Goal: Task Accomplishment & Management: Manage account settings

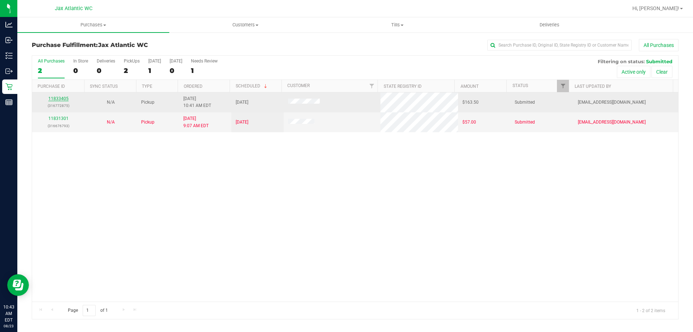
click at [61, 97] on link "11833405" at bounding box center [58, 98] width 20 height 5
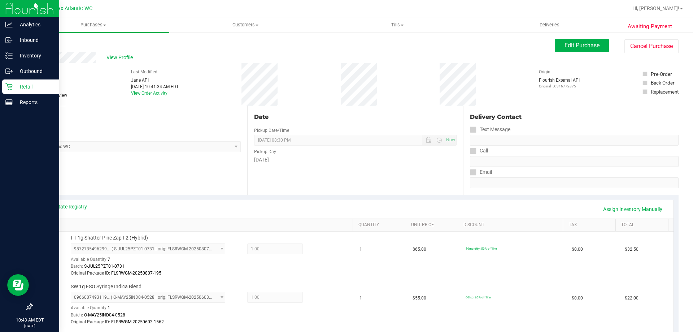
click at [28, 86] on p "Retail" at bounding box center [34, 86] width 43 height 9
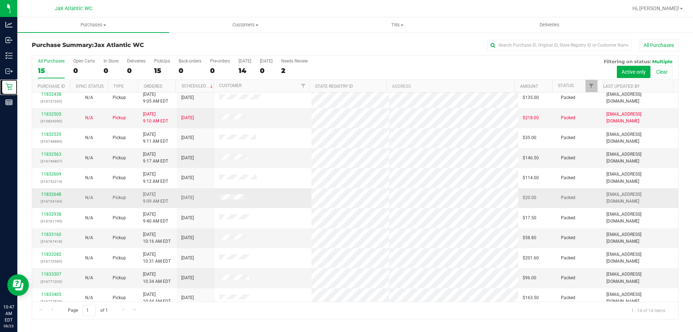
scroll to position [71, 0]
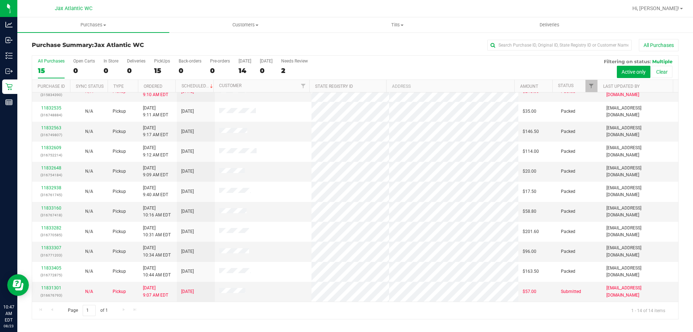
click at [369, 45] on div "All Purchases" at bounding box center [462, 45] width 431 height 12
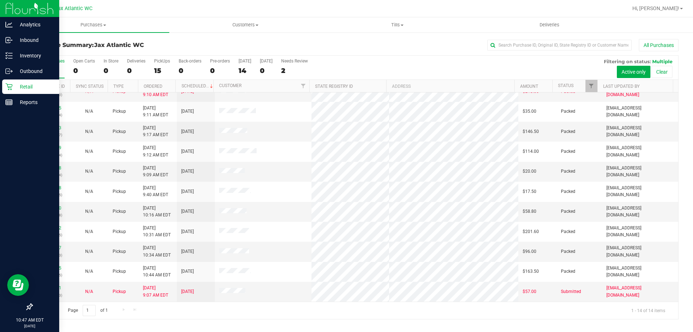
click at [10, 88] on icon at bounding box center [8, 86] width 7 height 7
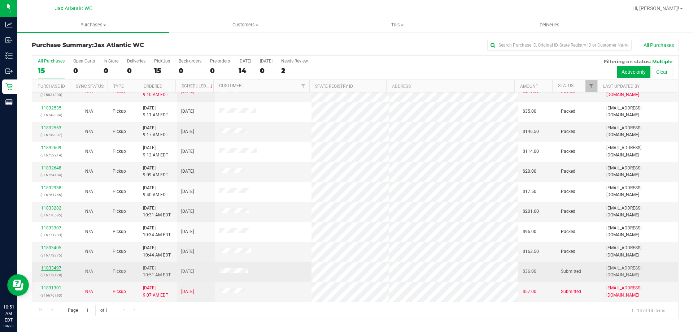
click at [54, 268] on link "11833497" at bounding box center [51, 267] width 20 height 5
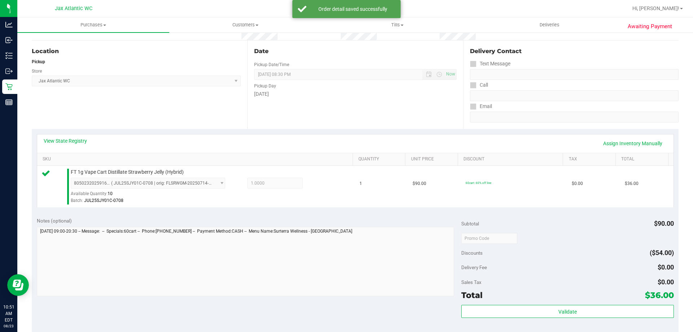
scroll to position [180, 0]
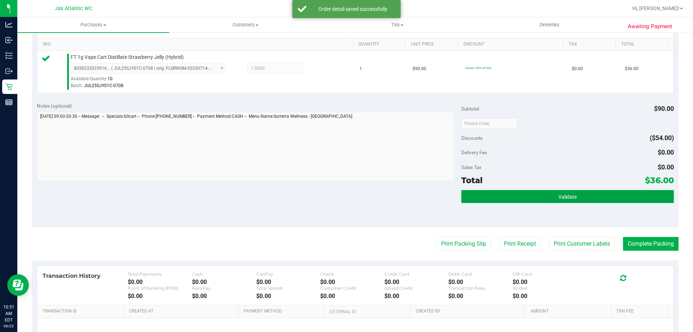
click at [532, 196] on button "Validate" at bounding box center [567, 196] width 212 height 13
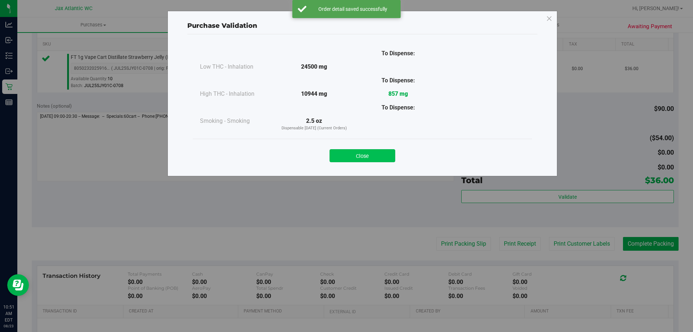
click at [387, 154] on button "Close" at bounding box center [362, 155] width 66 height 13
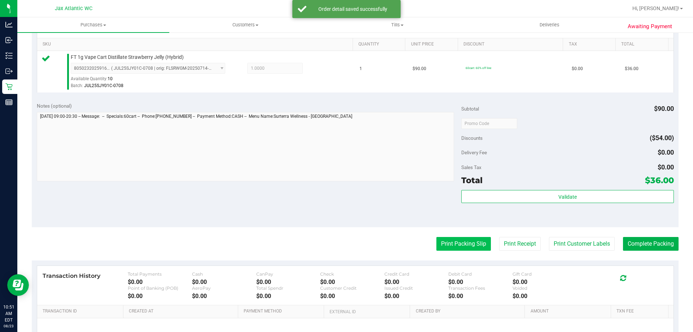
click at [445, 237] on button "Print Packing Slip" at bounding box center [463, 244] width 54 height 14
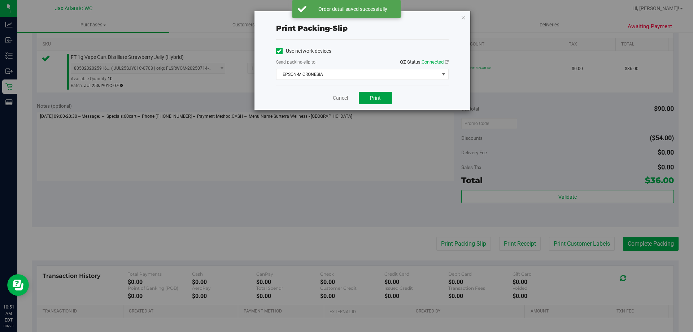
click at [373, 97] on span "Print" at bounding box center [375, 98] width 11 height 6
click at [346, 97] on link "Cancel" at bounding box center [340, 98] width 15 height 8
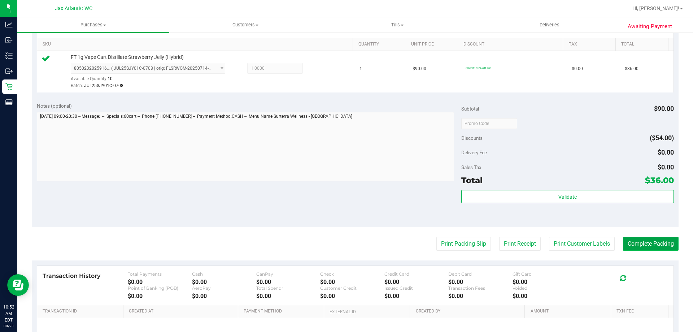
click at [665, 242] on button "Complete Packing" at bounding box center [651, 244] width 56 height 14
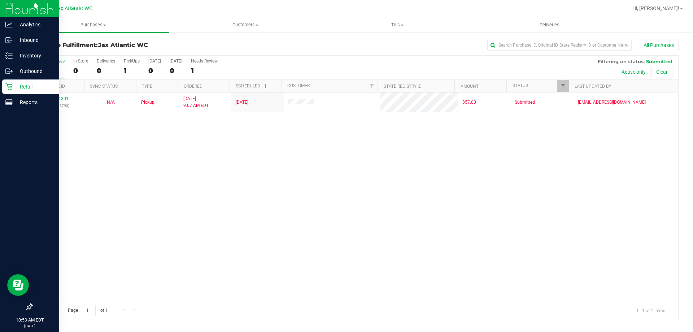
click at [16, 87] on p "Retail" at bounding box center [34, 86] width 43 height 9
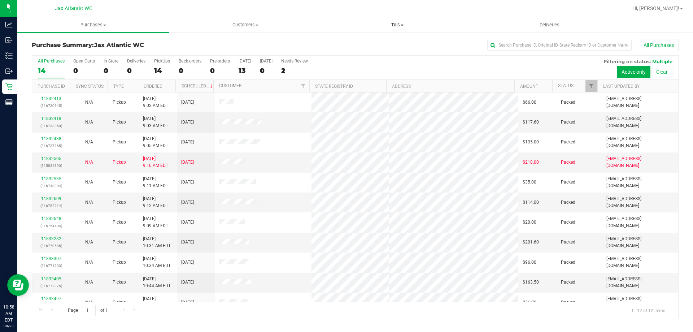
click at [392, 26] on span "Tills" at bounding box center [397, 25] width 151 height 6
click at [362, 43] on span "Manage tills" at bounding box center [345, 43] width 49 height 6
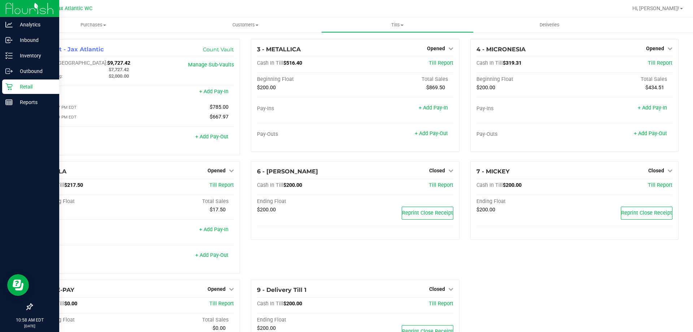
click at [17, 85] on p "Retail" at bounding box center [34, 86] width 43 height 9
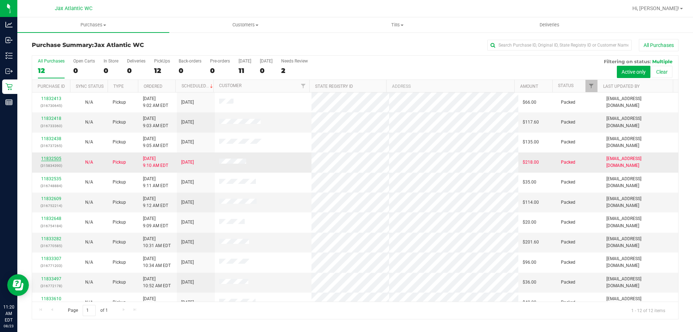
click at [47, 158] on link "11832505" at bounding box center [51, 158] width 20 height 5
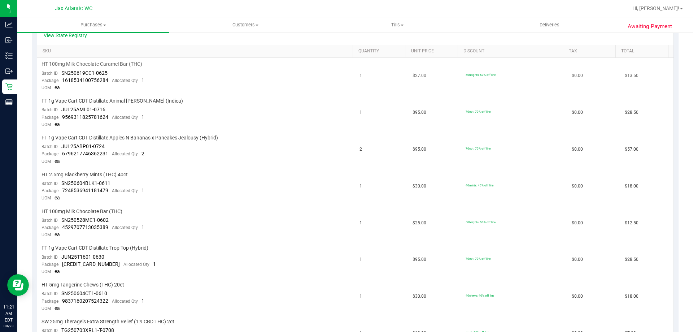
scroll to position [144, 0]
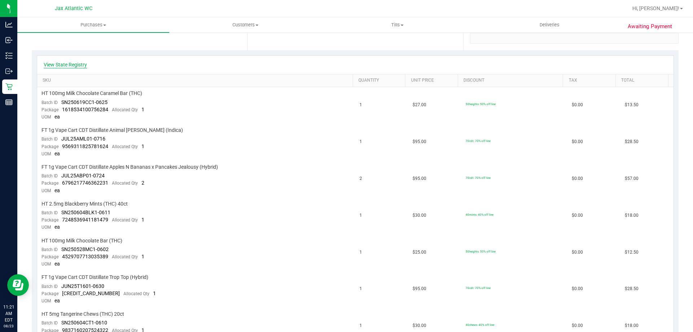
click at [75, 63] on link "View State Registry" at bounding box center [65, 64] width 43 height 7
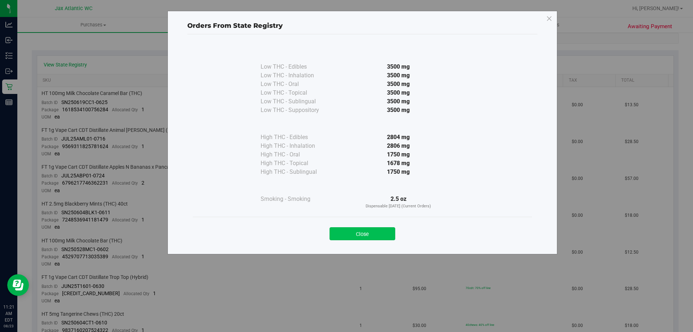
click at [373, 233] on button "Close" at bounding box center [362, 233] width 66 height 13
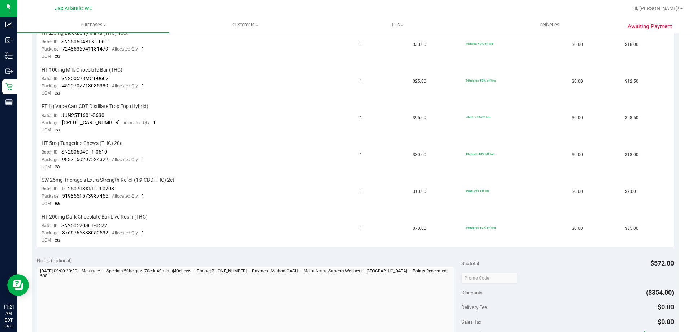
scroll to position [433, 0]
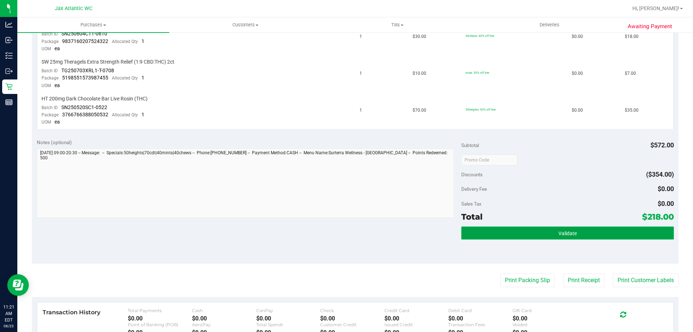
click at [587, 235] on button "Validate" at bounding box center [567, 232] width 212 height 13
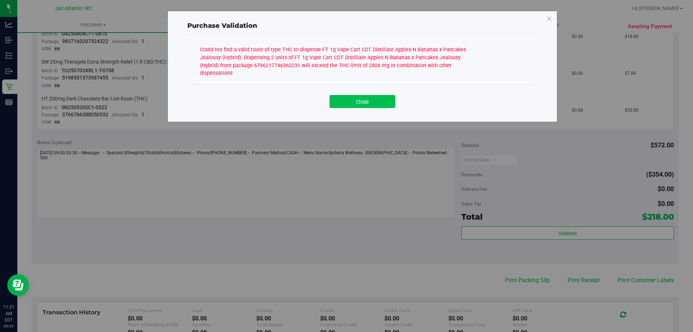
click at [348, 101] on button "Close" at bounding box center [362, 101] width 66 height 13
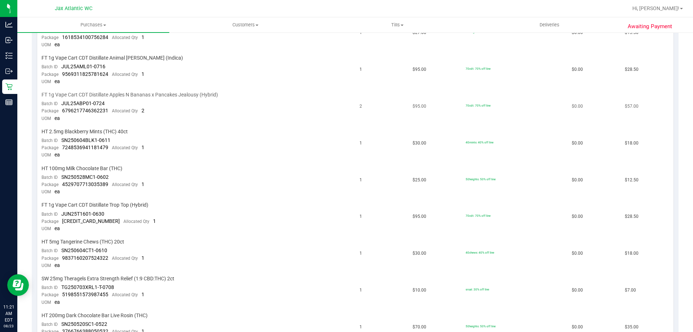
scroll to position [144, 0]
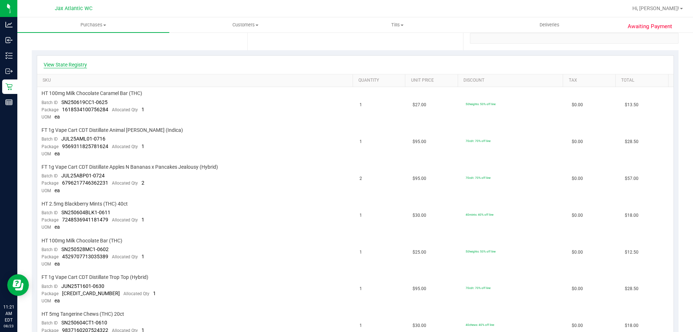
click at [65, 61] on link "View State Registry" at bounding box center [65, 64] width 43 height 7
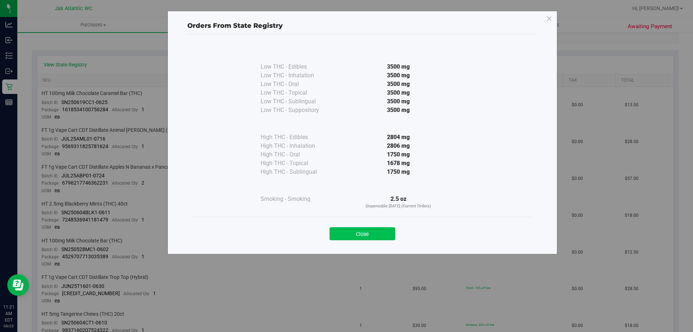
click at [355, 230] on button "Close" at bounding box center [362, 233] width 66 height 13
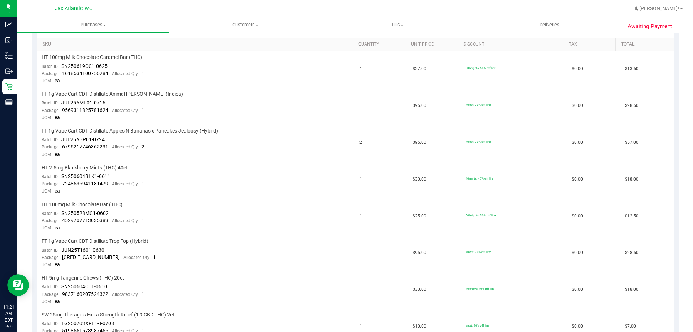
scroll to position [108, 0]
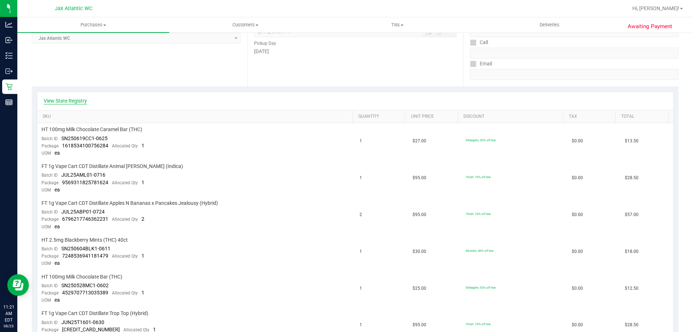
click at [73, 98] on link "View State Registry" at bounding box center [65, 100] width 43 height 7
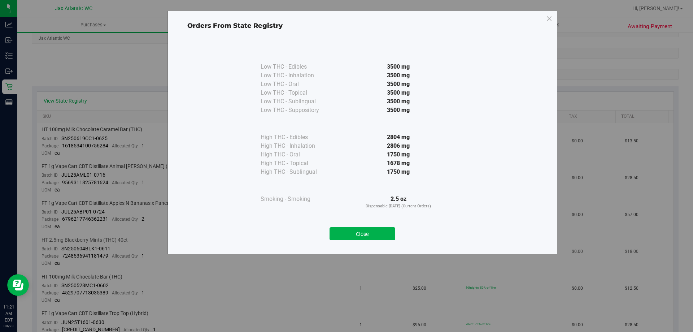
click at [362, 237] on button "Close" at bounding box center [362, 233] width 66 height 13
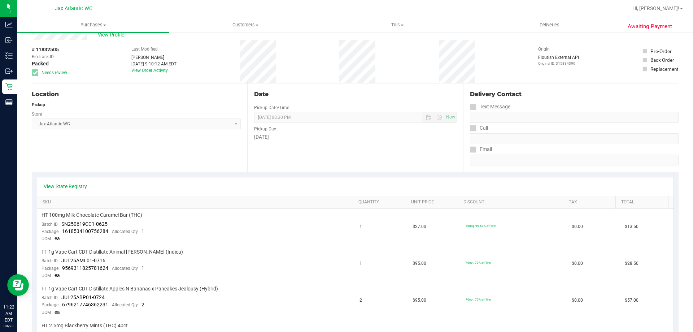
scroll to position [0, 0]
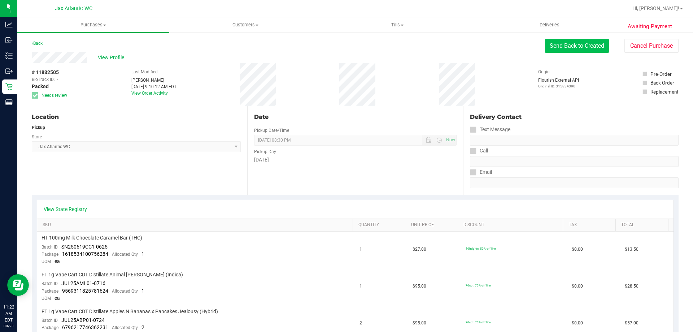
click at [562, 48] on button "Send Back to Created" at bounding box center [577, 46] width 64 height 14
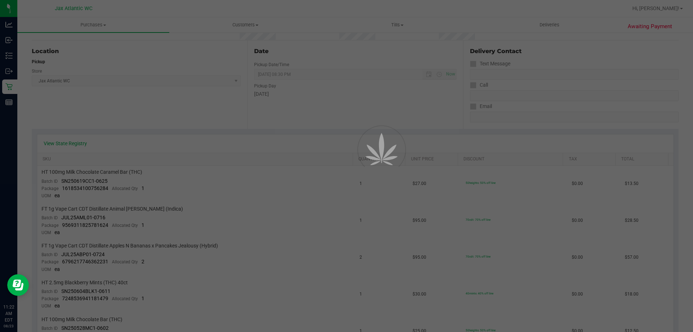
scroll to position [72, 0]
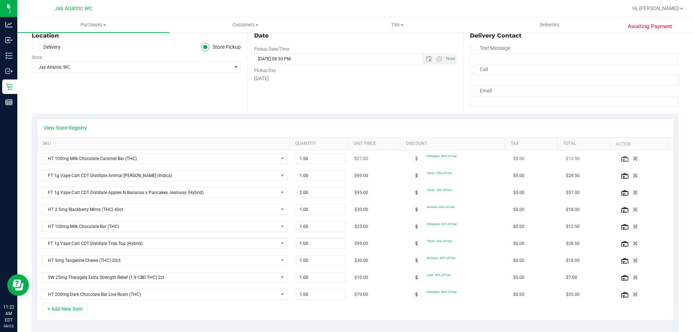
scroll to position [108, 0]
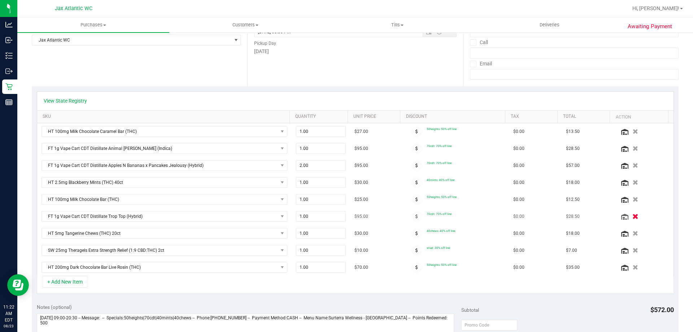
click at [632, 214] on icon "button" at bounding box center [635, 216] width 6 height 5
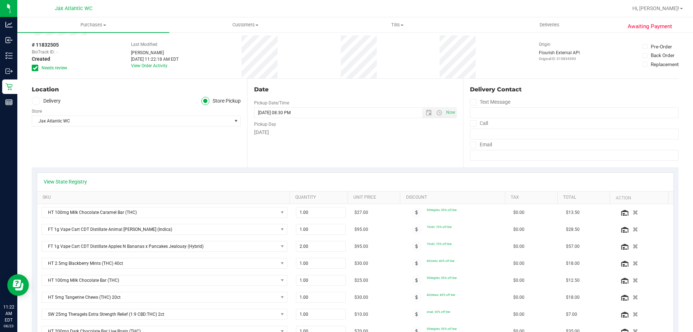
scroll to position [0, 0]
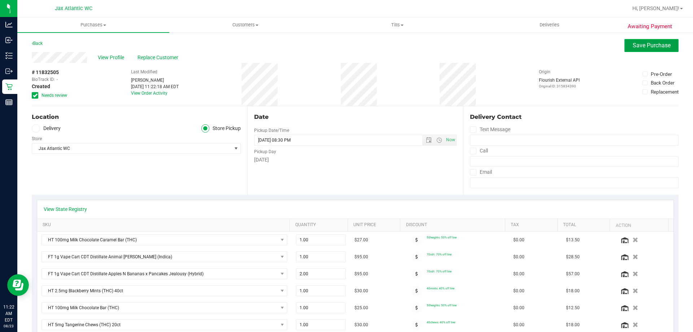
click at [637, 51] on button "Save Purchase" at bounding box center [651, 45] width 54 height 13
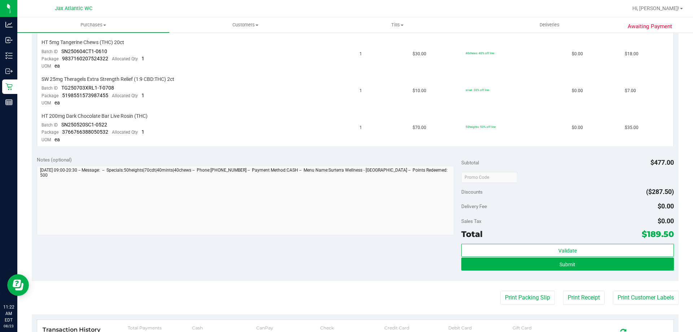
scroll to position [469, 0]
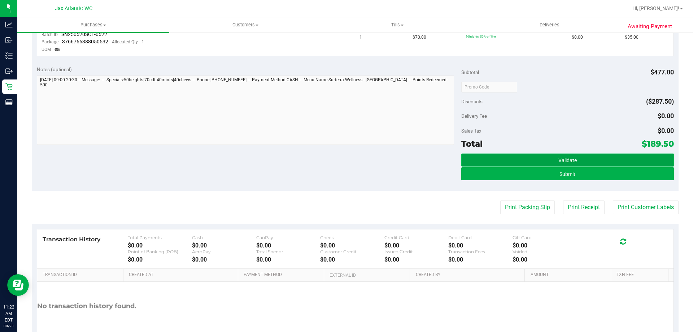
click at [567, 154] on button "Validate" at bounding box center [567, 159] width 212 height 13
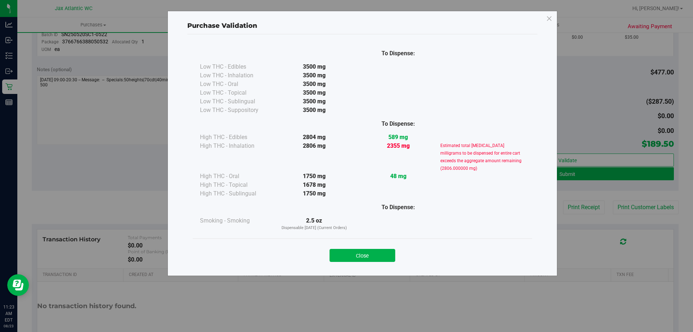
click at [365, 98] on div at bounding box center [398, 101] width 84 height 9
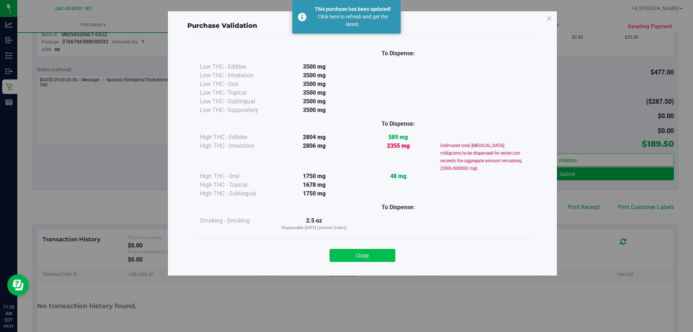
click at [369, 253] on button "Close" at bounding box center [362, 255] width 66 height 13
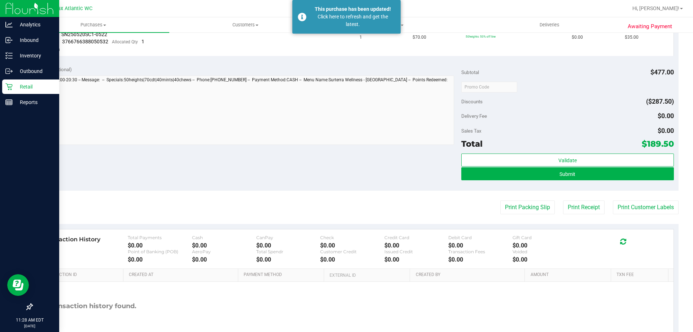
click at [13, 89] on p "Retail" at bounding box center [34, 86] width 43 height 9
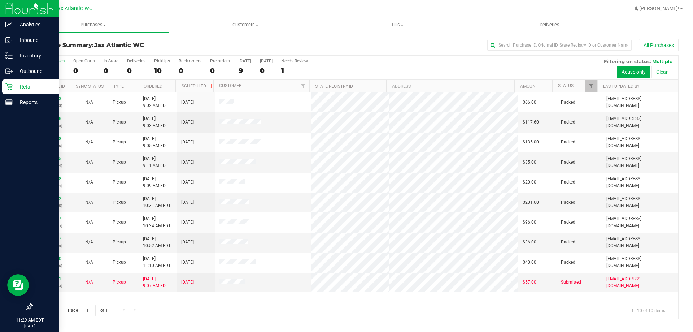
click at [15, 83] on p "Retail" at bounding box center [34, 86] width 43 height 9
click at [20, 87] on p "Retail" at bounding box center [34, 86] width 43 height 9
click at [12, 85] on icon at bounding box center [8, 86] width 7 height 7
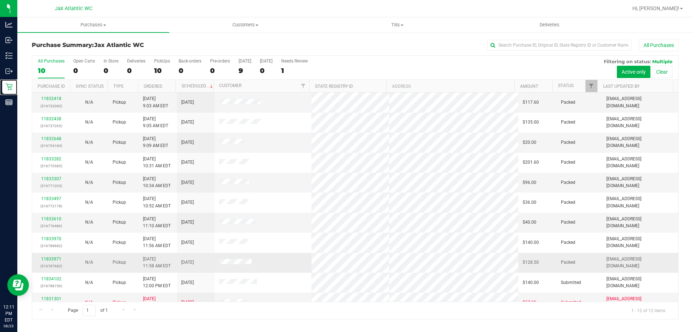
scroll to position [31, 0]
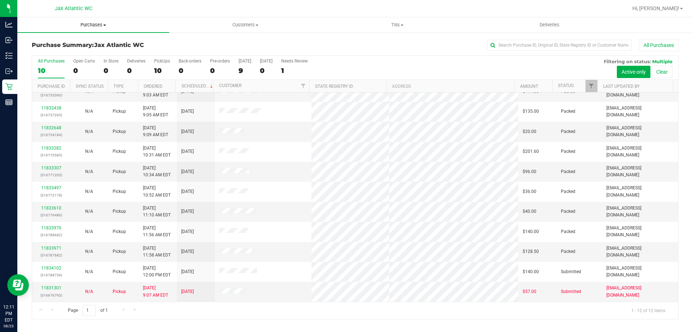
click at [95, 27] on span "Purchases" at bounding box center [93, 25] width 152 height 6
click at [66, 49] on li "Fulfillment" at bounding box center [93, 52] width 152 height 9
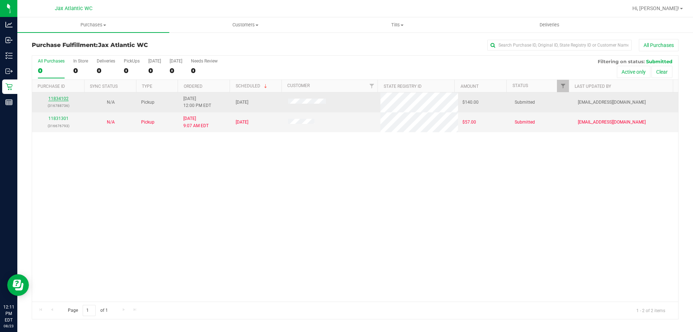
click at [52, 99] on link "11834102" at bounding box center [58, 98] width 20 height 5
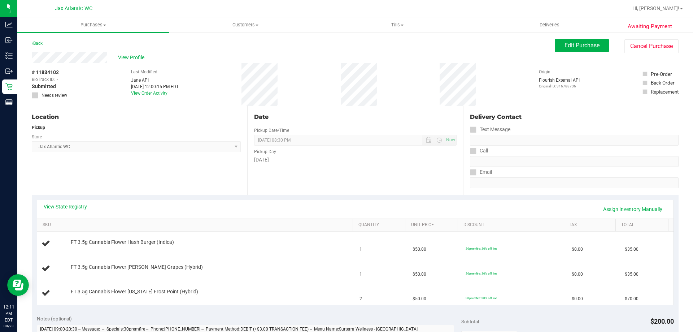
click at [80, 206] on link "View State Registry" at bounding box center [65, 206] width 43 height 7
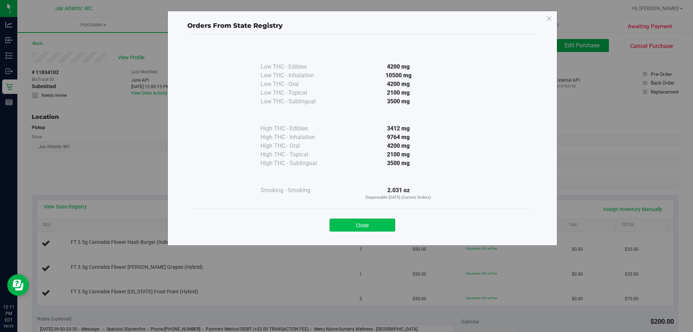
click at [392, 227] on button "Close" at bounding box center [362, 224] width 66 height 13
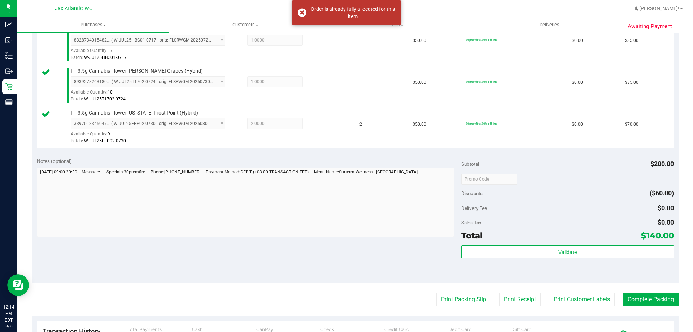
scroll to position [217, 0]
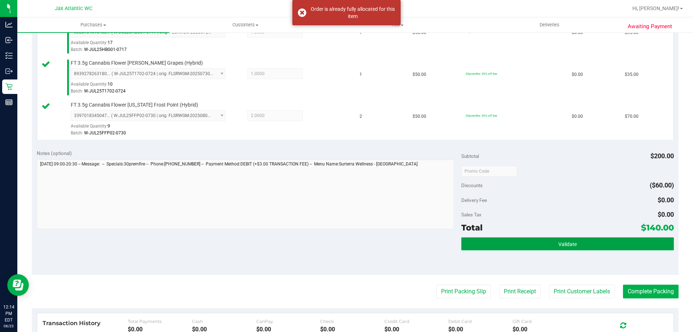
click at [573, 246] on button "Validate" at bounding box center [567, 243] width 212 height 13
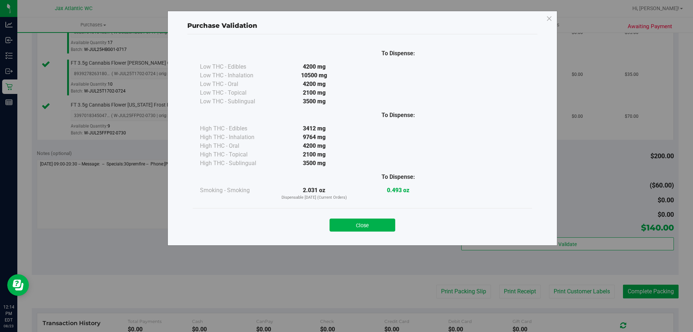
click at [355, 215] on div "Close" at bounding box center [362, 223] width 328 height 18
click at [384, 227] on button "Close" at bounding box center [362, 224] width 66 height 13
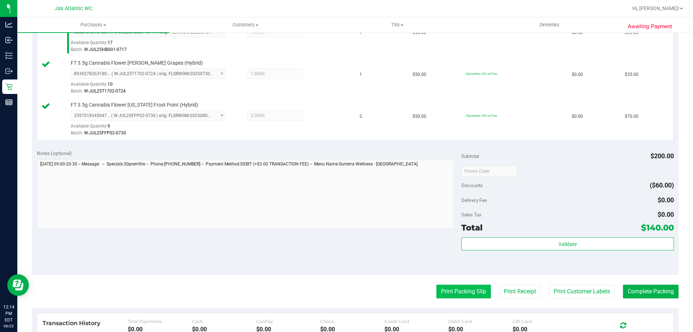
click at [462, 289] on button "Print Packing Slip" at bounding box center [463, 291] width 54 height 14
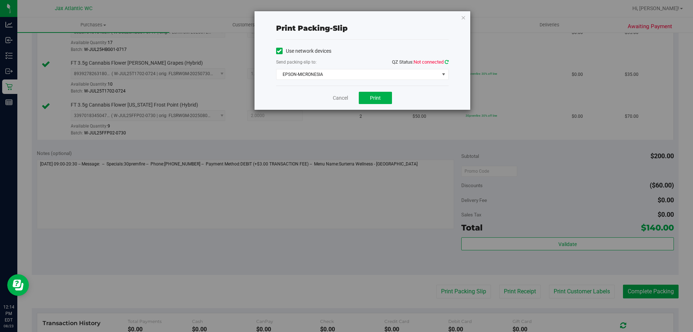
click at [448, 64] on link at bounding box center [447, 61] width 4 height 5
click at [376, 99] on span "Print" at bounding box center [375, 98] width 11 height 6
click at [346, 95] on link "Cancel" at bounding box center [340, 98] width 15 height 8
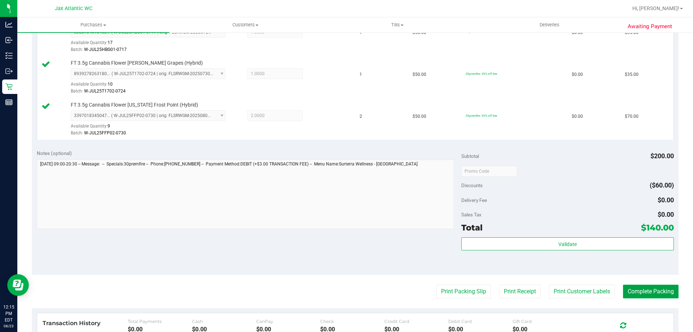
click at [634, 292] on button "Complete Packing" at bounding box center [651, 291] width 56 height 14
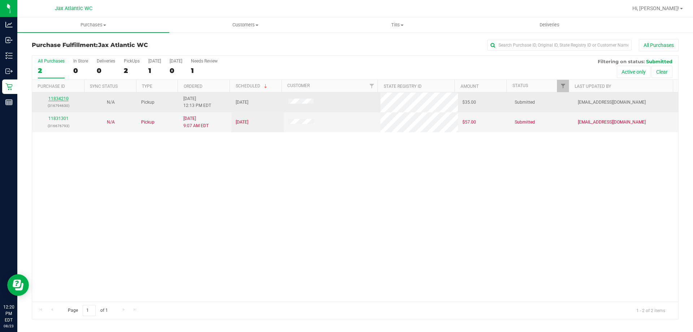
click at [50, 98] on link "11834210" at bounding box center [58, 98] width 20 height 5
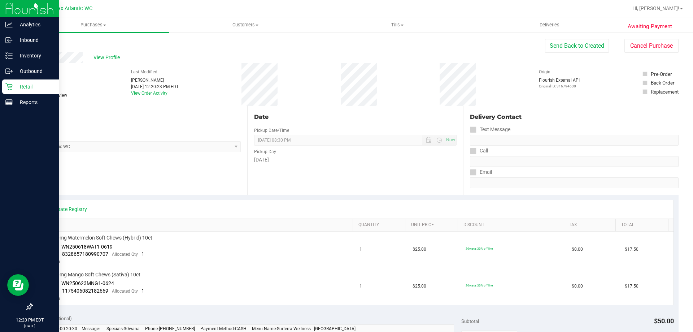
click at [4, 82] on div "Retail" at bounding box center [30, 86] width 57 height 14
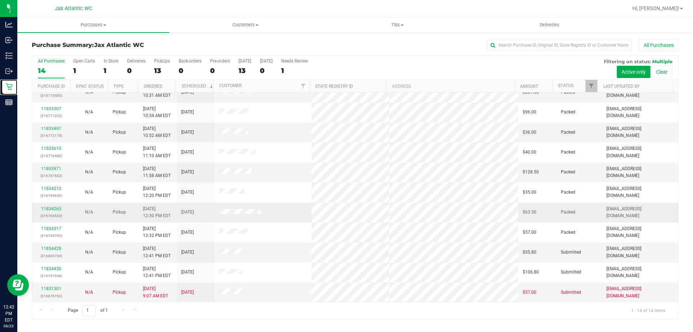
scroll to position [71, 0]
click at [47, 248] on link "11834428" at bounding box center [51, 247] width 20 height 5
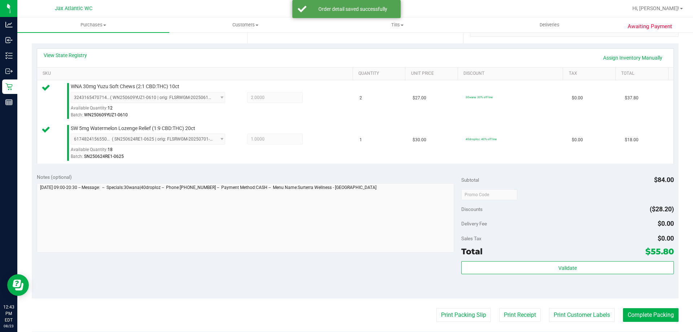
scroll to position [217, 0]
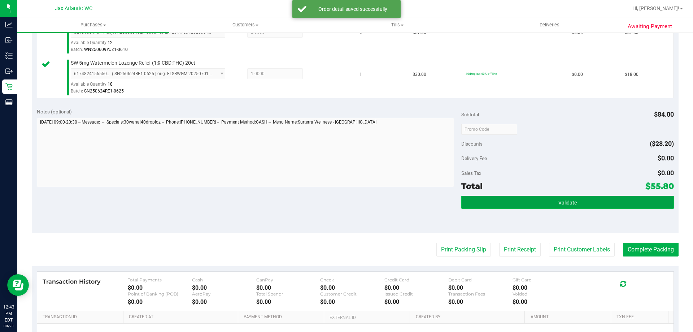
click at [568, 200] on span "Validate" at bounding box center [567, 203] width 18 height 6
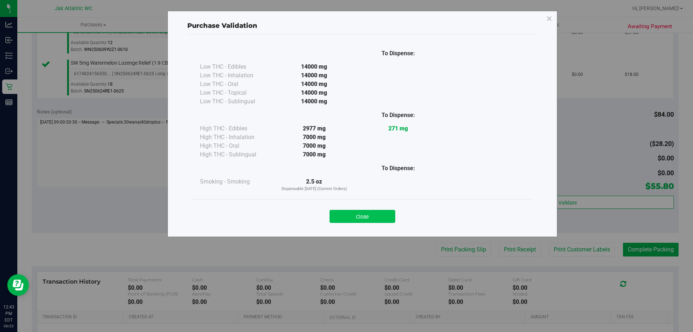
click at [350, 213] on button "Close" at bounding box center [362, 216] width 66 height 13
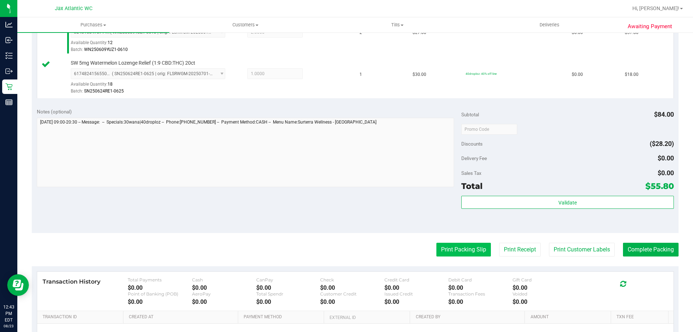
click at [447, 256] on button "Print Packing Slip" at bounding box center [463, 250] width 54 height 14
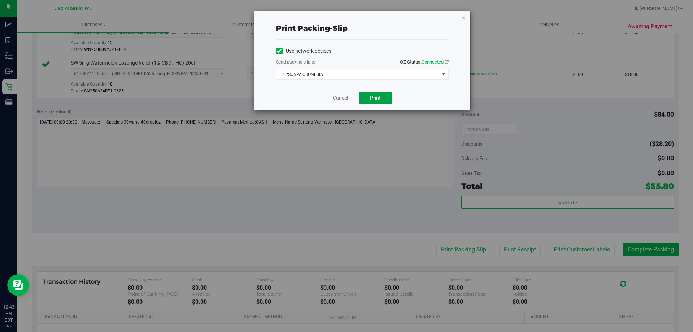
click at [363, 96] on button "Print" at bounding box center [375, 98] width 33 height 12
click at [335, 100] on link "Cancel" at bounding box center [340, 98] width 15 height 8
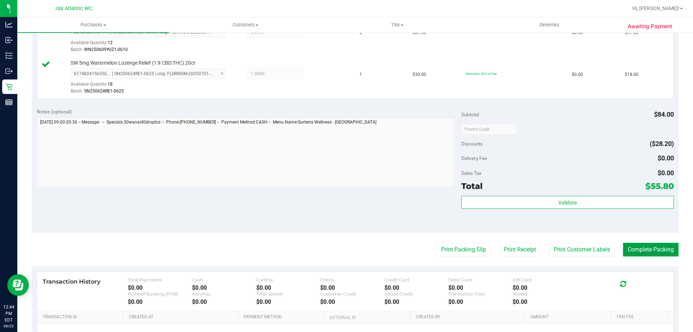
click at [655, 249] on button "Complete Packing" at bounding box center [651, 250] width 56 height 14
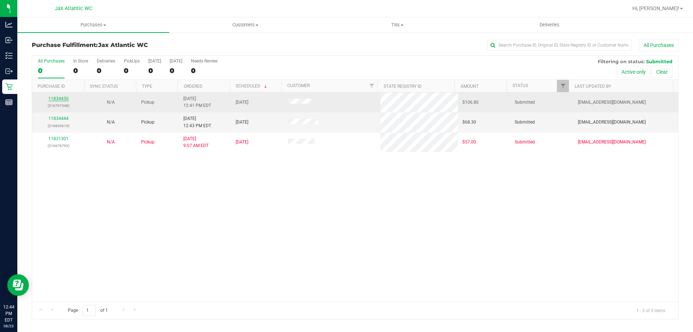
click at [64, 98] on link "11834430" at bounding box center [58, 98] width 20 height 5
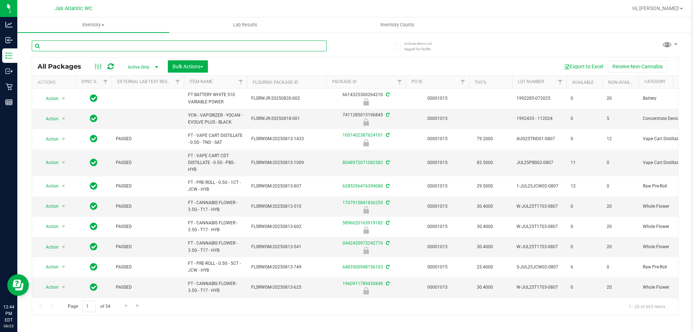
click at [92, 46] on input "text" at bounding box center [179, 45] width 295 height 11
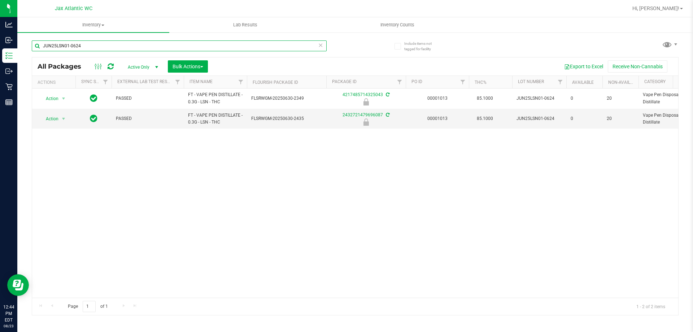
type input "JUN25LSN01-0624"
click at [148, 66] on span "Active Only" at bounding box center [142, 67] width 40 height 10
click at [148, 108] on li "All" at bounding box center [141, 110] width 39 height 11
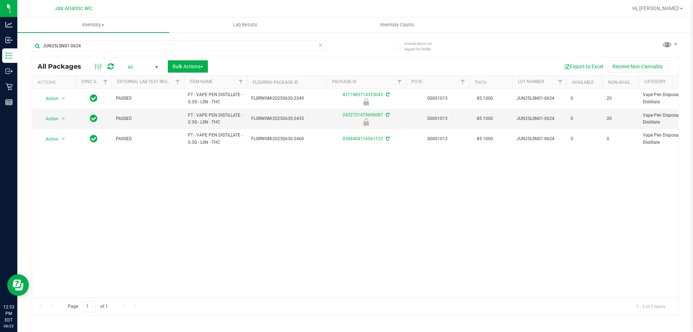
click at [132, 66] on span "All" at bounding box center [142, 67] width 40 height 10
click at [138, 113] on li "All" at bounding box center [141, 110] width 39 height 11
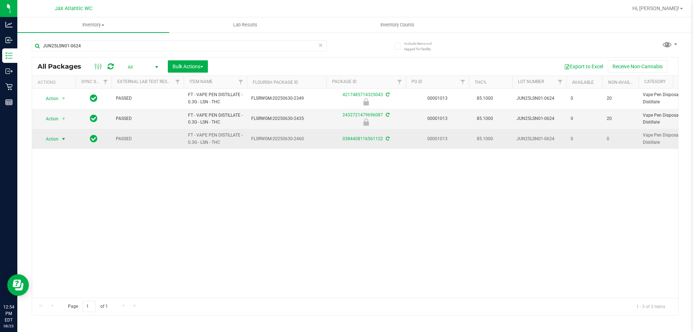
click at [53, 140] on span "Action" at bounding box center [48, 139] width 19 height 10
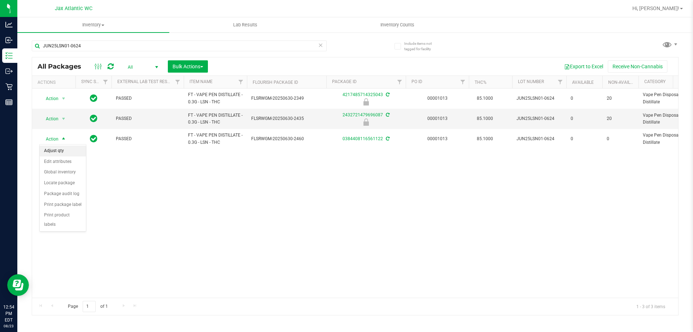
click at [55, 149] on li "Adjust qty" at bounding box center [63, 150] width 46 height 11
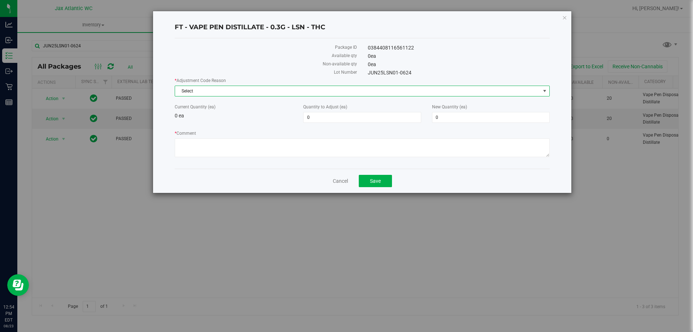
click at [213, 92] on span "Select" at bounding box center [357, 91] width 365 height 10
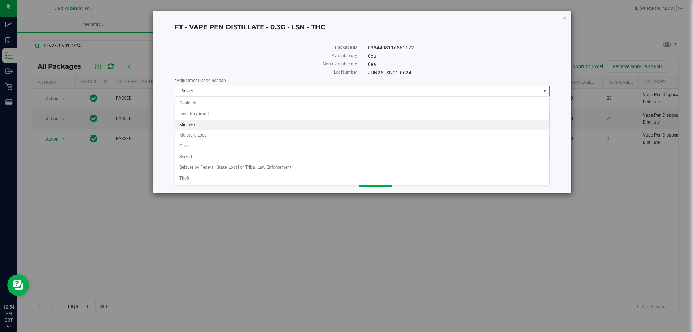
click at [206, 124] on li "Mistake" at bounding box center [362, 124] width 374 height 11
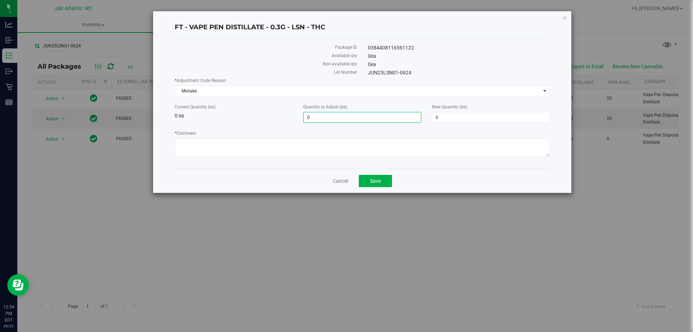
click at [350, 117] on span "0 0" at bounding box center [362, 117] width 118 height 11
click at [350, 117] on input "0" at bounding box center [362, 117] width 117 height 10
type input "1"
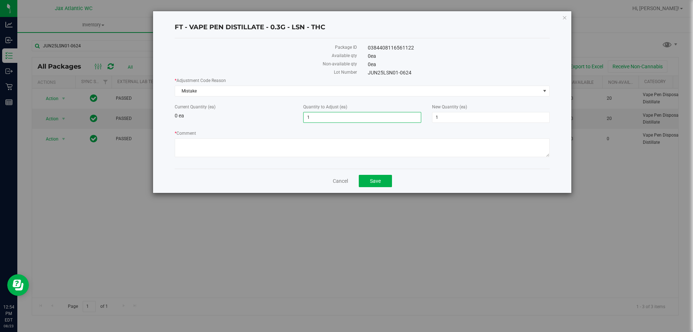
click at [237, 111] on div "Current Quantity (ea) 0 ea" at bounding box center [233, 112] width 128 height 16
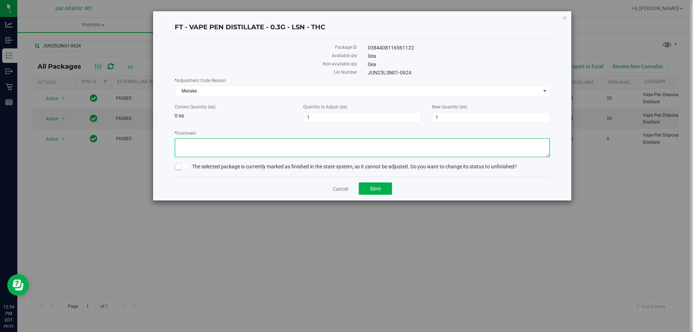
click at [216, 147] on textarea "* Comment" at bounding box center [362, 147] width 375 height 19
type textarea "a"
type textarea "Allocation error. Adjusting so unit can be sold-AP"
click at [176, 166] on span at bounding box center [182, 166] width 14 height 7
click at [384, 185] on button "Save" at bounding box center [375, 188] width 33 height 12
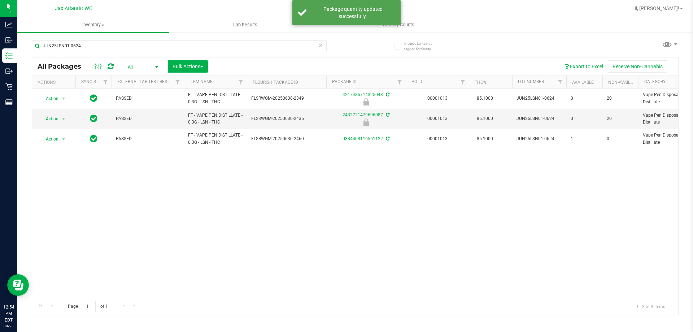
click at [132, 69] on span "All" at bounding box center [142, 67] width 40 height 10
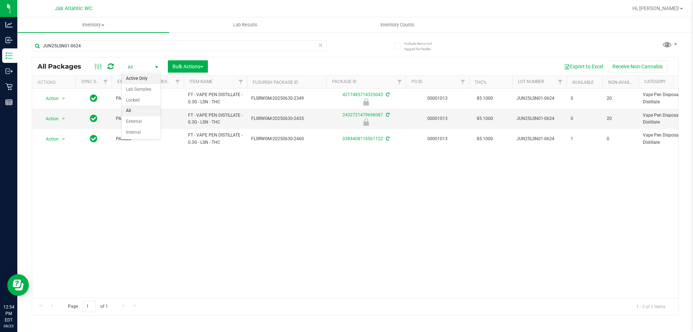
click at [136, 79] on li "Active Only" at bounding box center [141, 78] width 39 height 11
click at [82, 49] on input "JUN25LSN01-0624" at bounding box center [179, 45] width 295 height 11
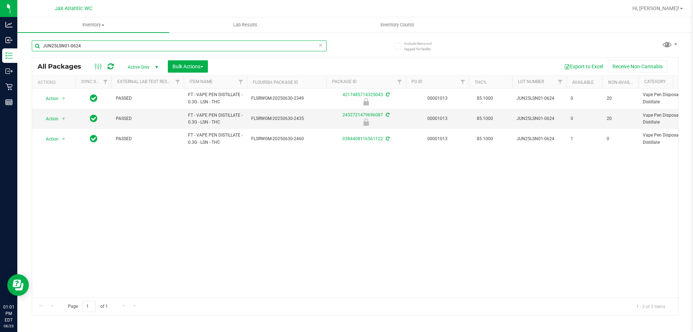
click at [81, 49] on input "JUN25LSN01-0624" at bounding box center [179, 45] width 295 height 11
type input "jelly"
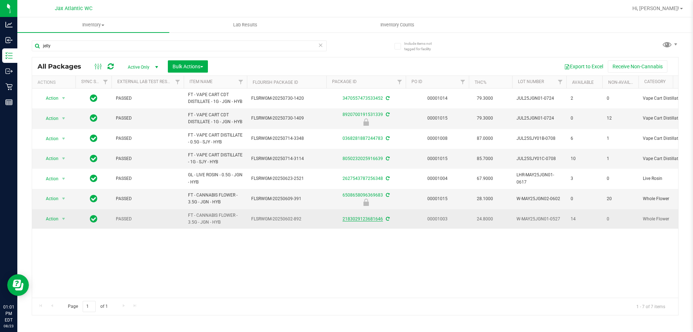
click at [366, 221] on link "2183029123681646" at bounding box center [362, 218] width 40 height 5
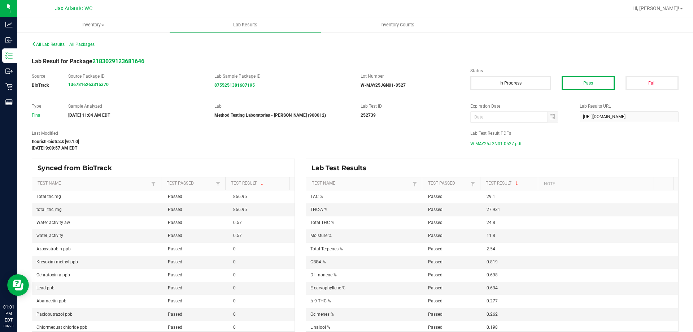
click at [512, 147] on span "W-MAY25JGN01-0527.pdf" at bounding box center [495, 143] width 51 height 11
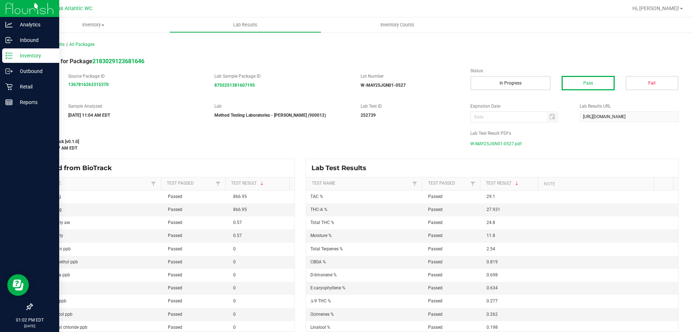
click at [4, 56] on div "Inventory" at bounding box center [30, 55] width 57 height 14
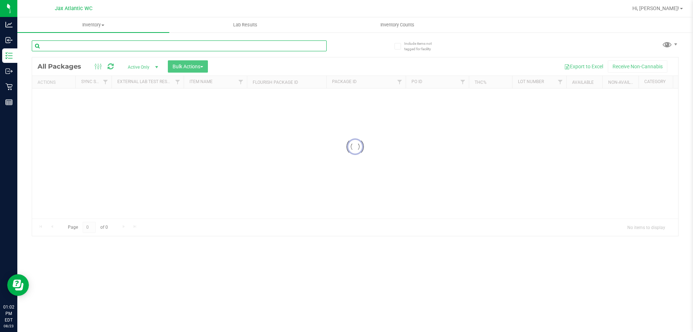
click at [91, 47] on input "text" at bounding box center [179, 45] width 295 height 11
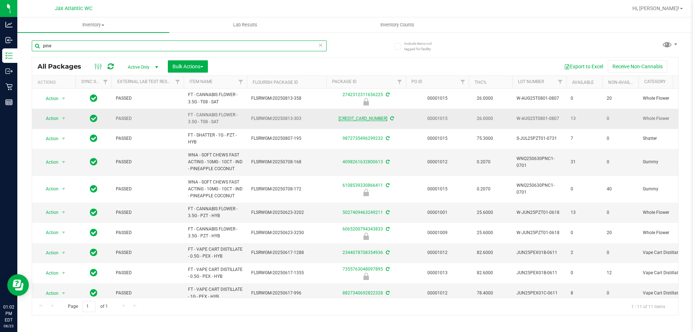
type input "pine"
click at [364, 120] on link "8102868112254206" at bounding box center [363, 118] width 49 height 5
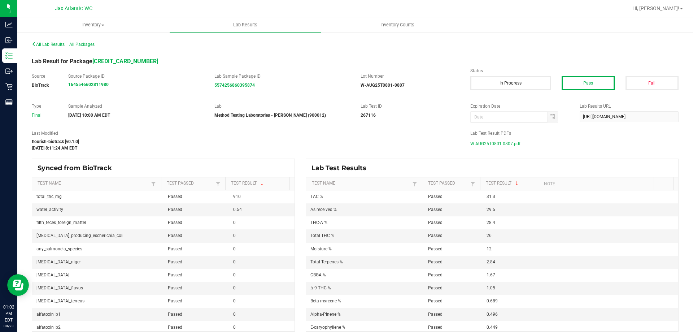
click at [484, 144] on span "W-AUG25T0801-0807.pdf" at bounding box center [495, 143] width 50 height 11
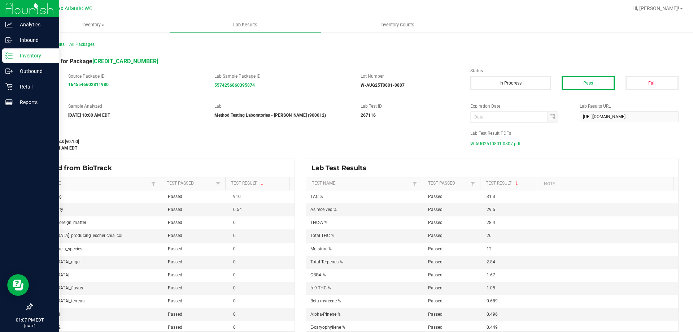
click at [39, 54] on p "Inventory" at bounding box center [34, 55] width 43 height 9
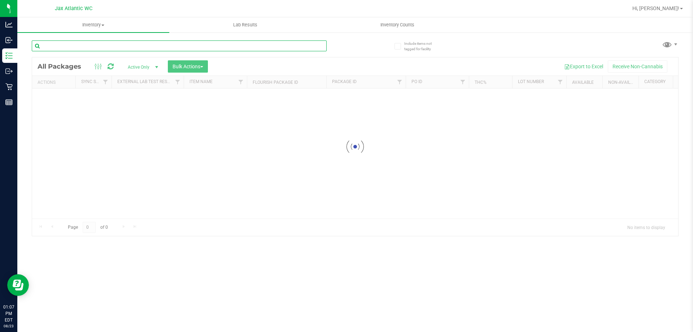
click at [87, 48] on input "text" at bounding box center [179, 45] width 295 height 11
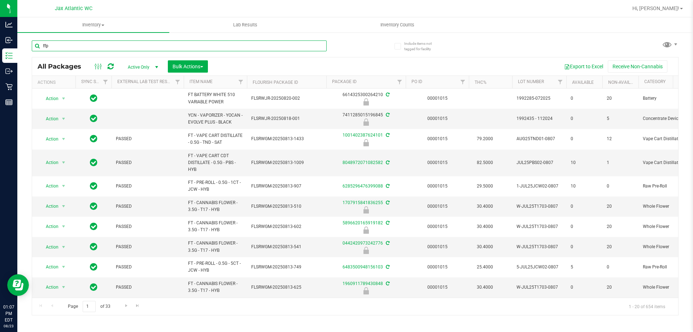
type input "ffp"
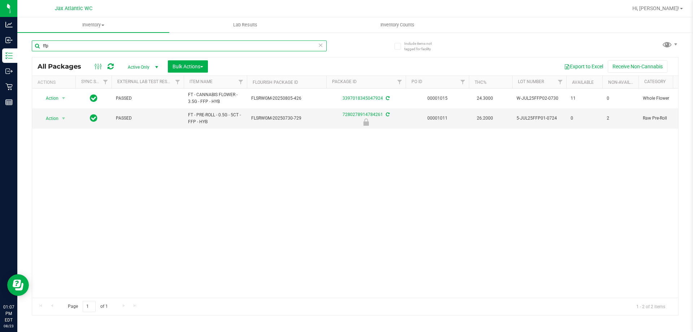
click at [190, 44] on input "ffp" at bounding box center [179, 45] width 295 height 11
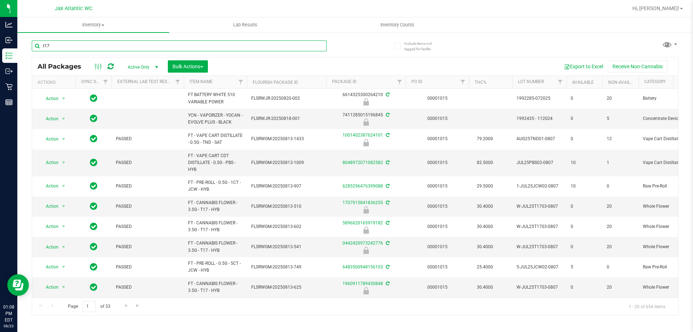
type input "t17"
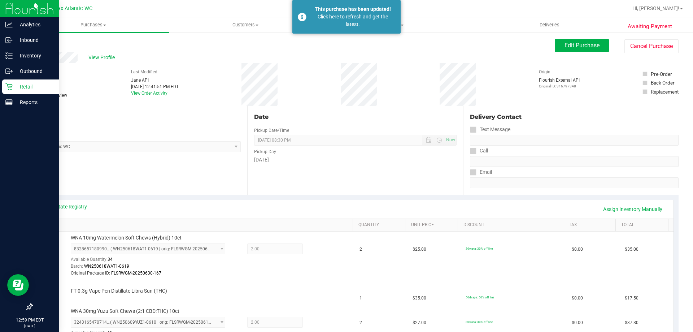
click at [7, 92] on div "Retail" at bounding box center [30, 86] width 57 height 14
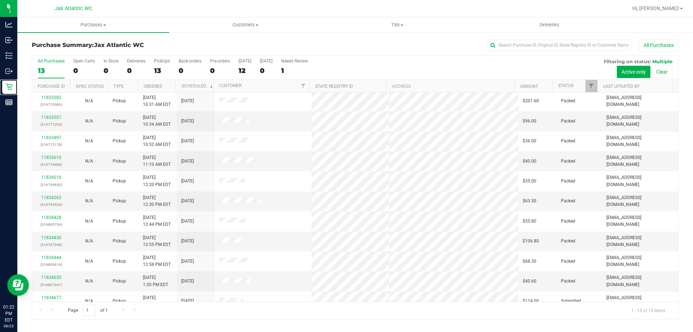
scroll to position [91, 0]
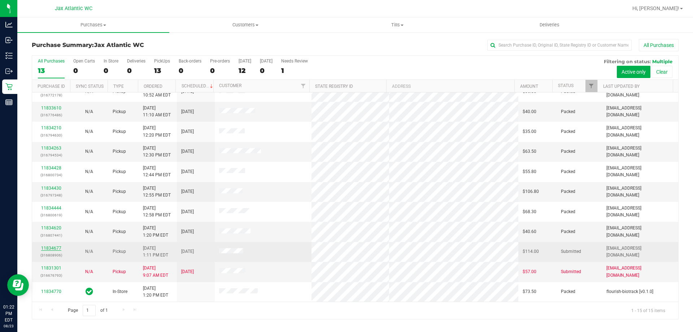
click at [57, 248] on link "11834677" at bounding box center [51, 247] width 20 height 5
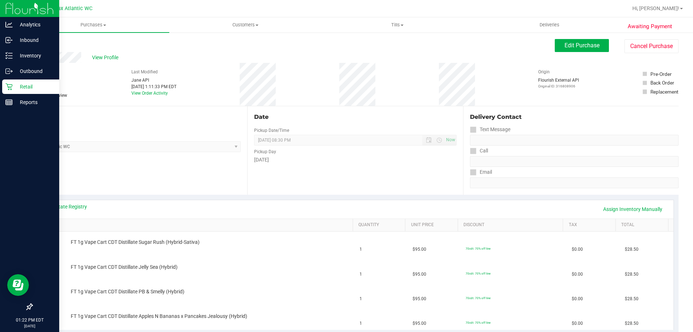
click at [19, 93] on div "Retail" at bounding box center [30, 86] width 57 height 14
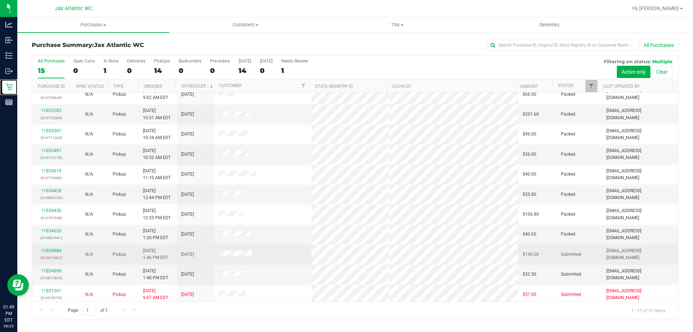
scroll to position [10, 0]
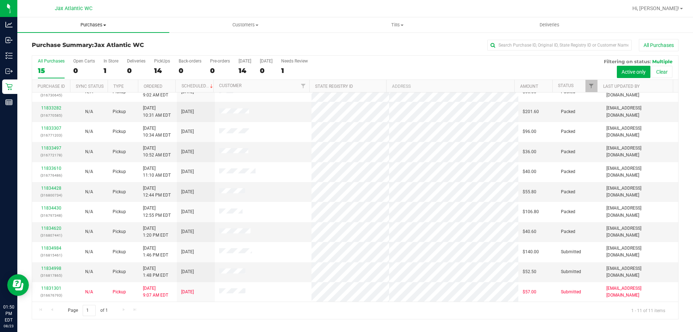
click at [92, 21] on uib-tab-heading "Purchases Summary of purchases Fulfillment All purchases" at bounding box center [93, 24] width 152 height 15
click at [58, 49] on span "Fulfillment" at bounding box center [39, 52] width 45 height 6
